Goal: Task Accomplishment & Management: Use online tool/utility

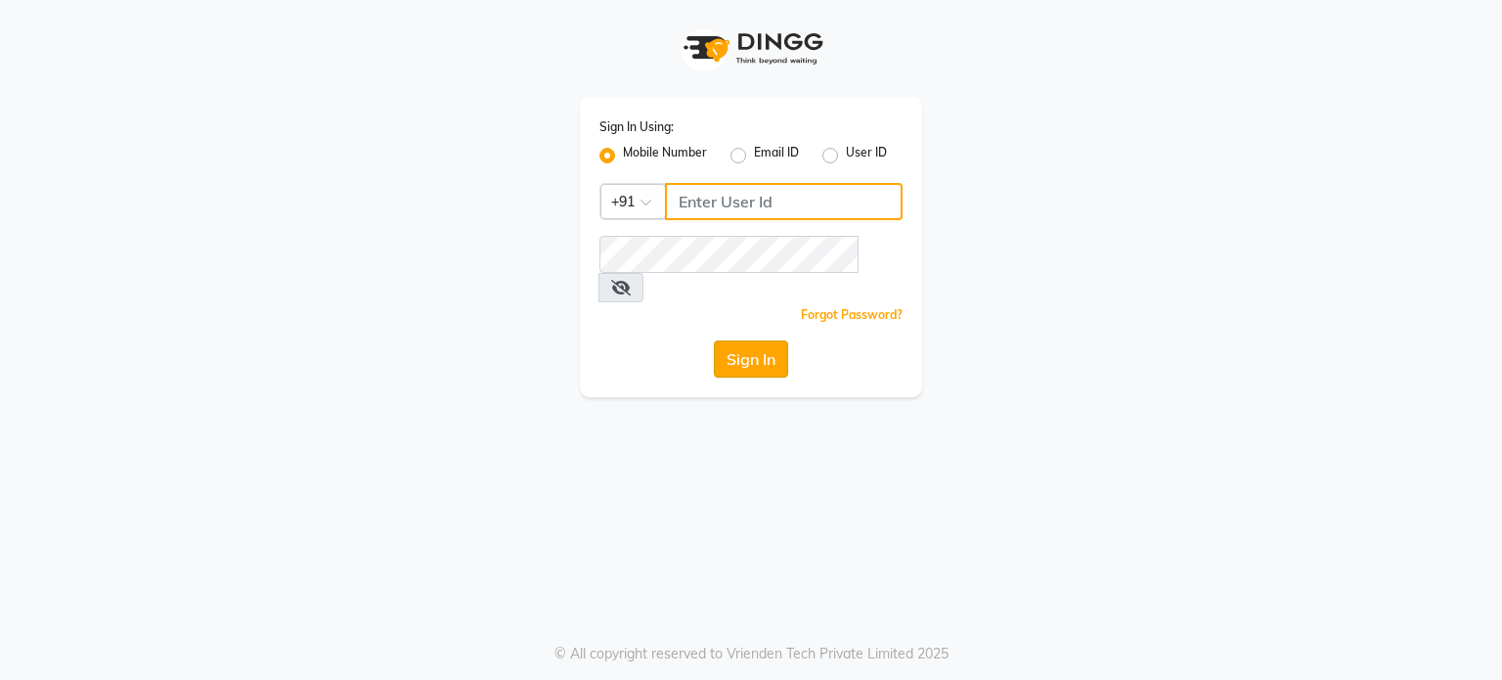
type input "7718857588"
click at [740, 340] on button "Sign In" at bounding box center [751, 358] width 74 height 37
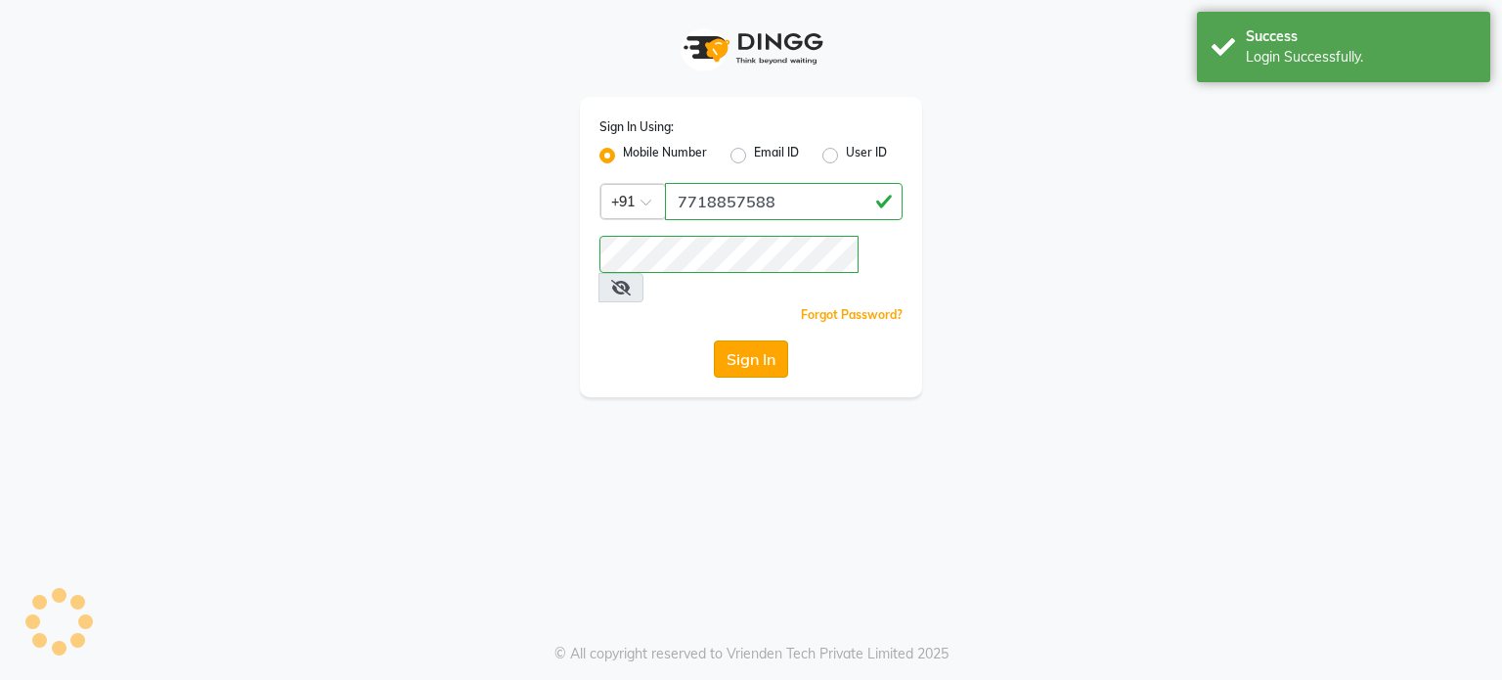
select select
